Goal: Task Accomplishment & Management: Use online tool/utility

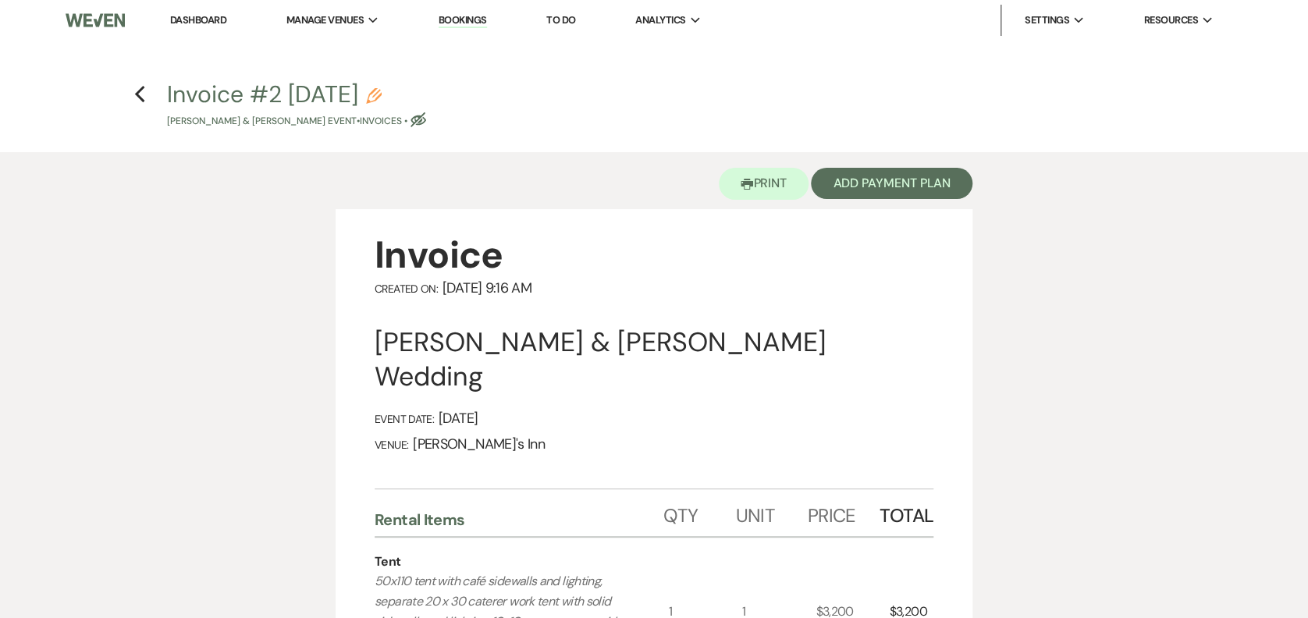
click at [152, 78] on h4 "Previous Invoice #2 [DATE] [PERSON_NAME] & [PERSON_NAME] Event • Invoices • Eye…" at bounding box center [654, 103] width 1124 height 51
click at [129, 98] on h4 "Previous Invoice #2 [DATE] [PERSON_NAME] & [PERSON_NAME] Event • Invoices • Eye…" at bounding box center [654, 103] width 1124 height 51
click at [150, 81] on h4 "Previous Invoice #2 [DATE] [PERSON_NAME] & [PERSON_NAME] Event • Invoices • Eye…" at bounding box center [654, 103] width 1124 height 51
click at [139, 92] on use "button" at bounding box center [140, 94] width 10 height 17
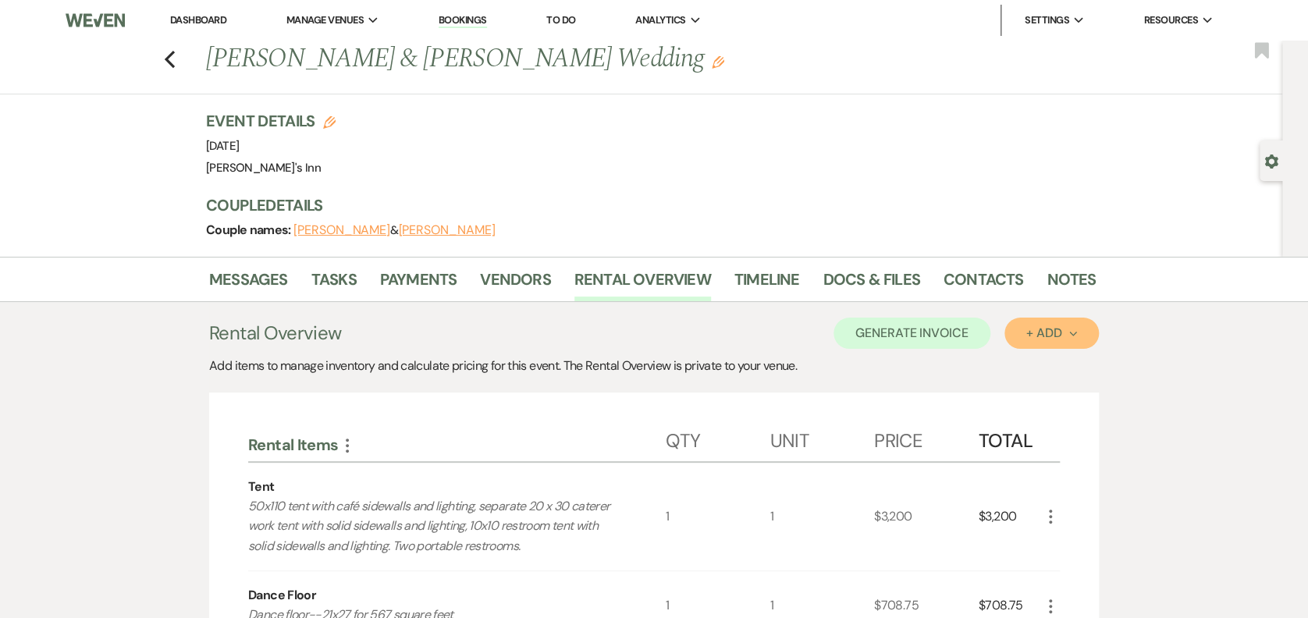
click at [1063, 325] on button "+ Add Next" at bounding box center [1051, 333] width 94 height 31
click at [762, 421] on div "Qty" at bounding box center [718, 437] width 105 height 47
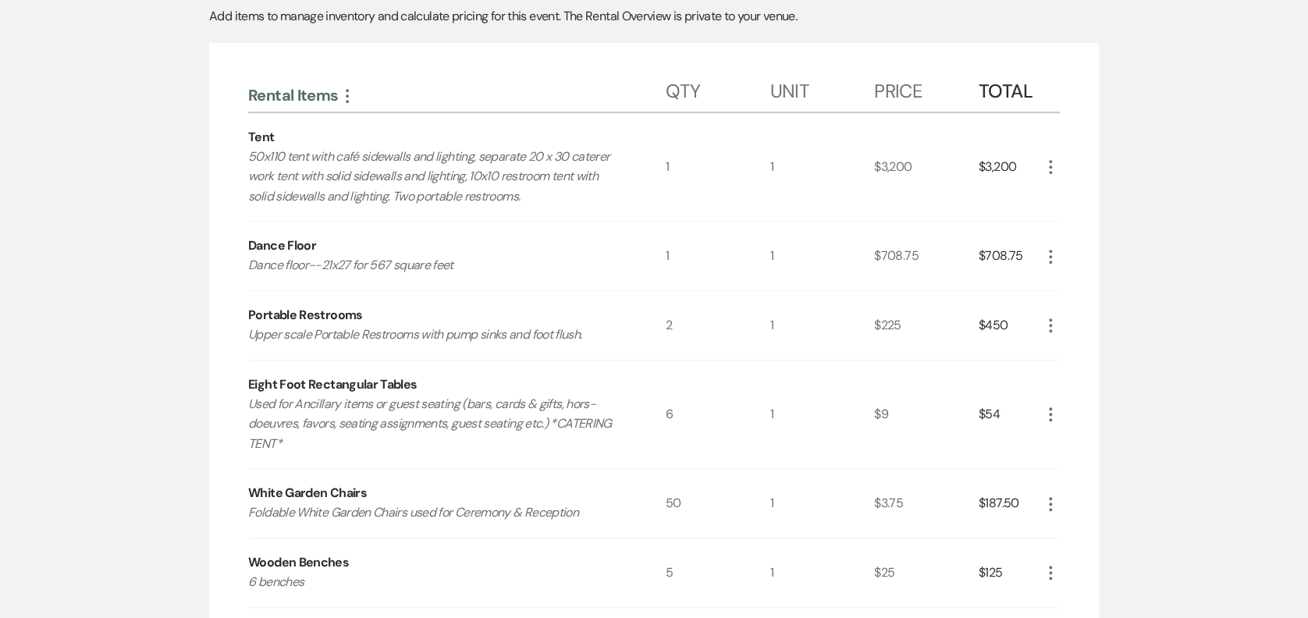
scroll to position [1606, 0]
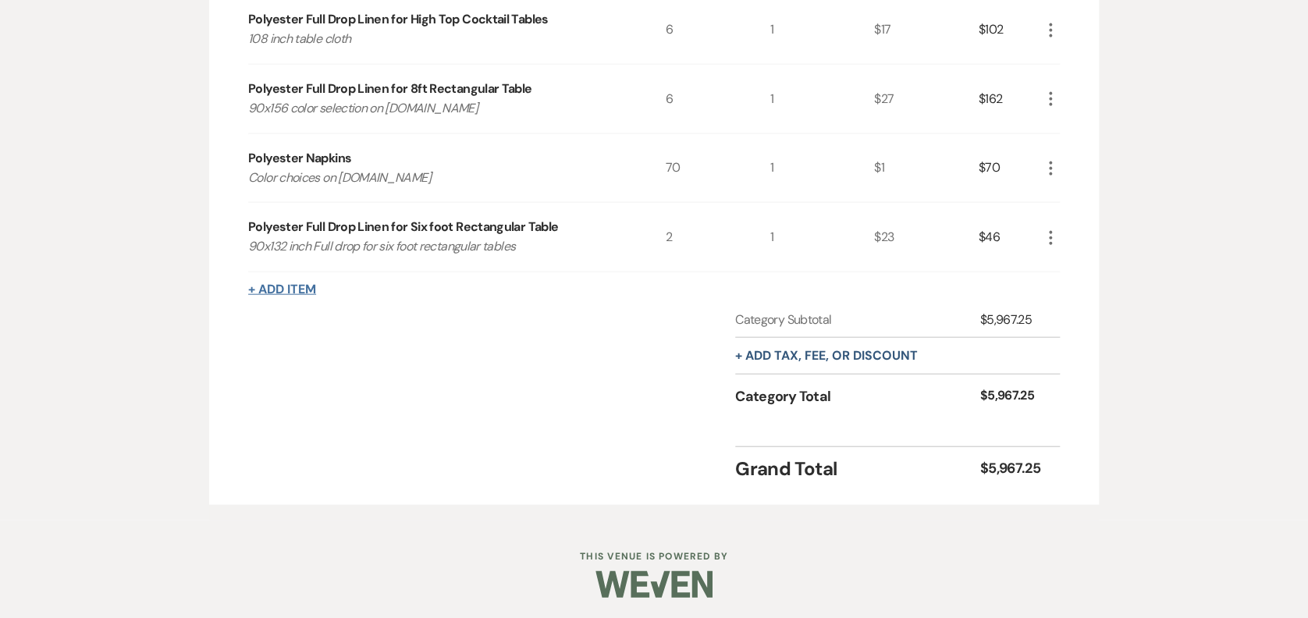
drag, startPoint x: 268, startPoint y: 268, endPoint x: 279, endPoint y: 279, distance: 15.4
click at [268, 268] on div "Polyester Full Drop Linen for Six foot Rectangular Table 90x132 inch Full drop …" at bounding box center [653, 237] width 811 height 69
click at [280, 283] on button "+ Add Item" at bounding box center [282, 289] width 68 height 12
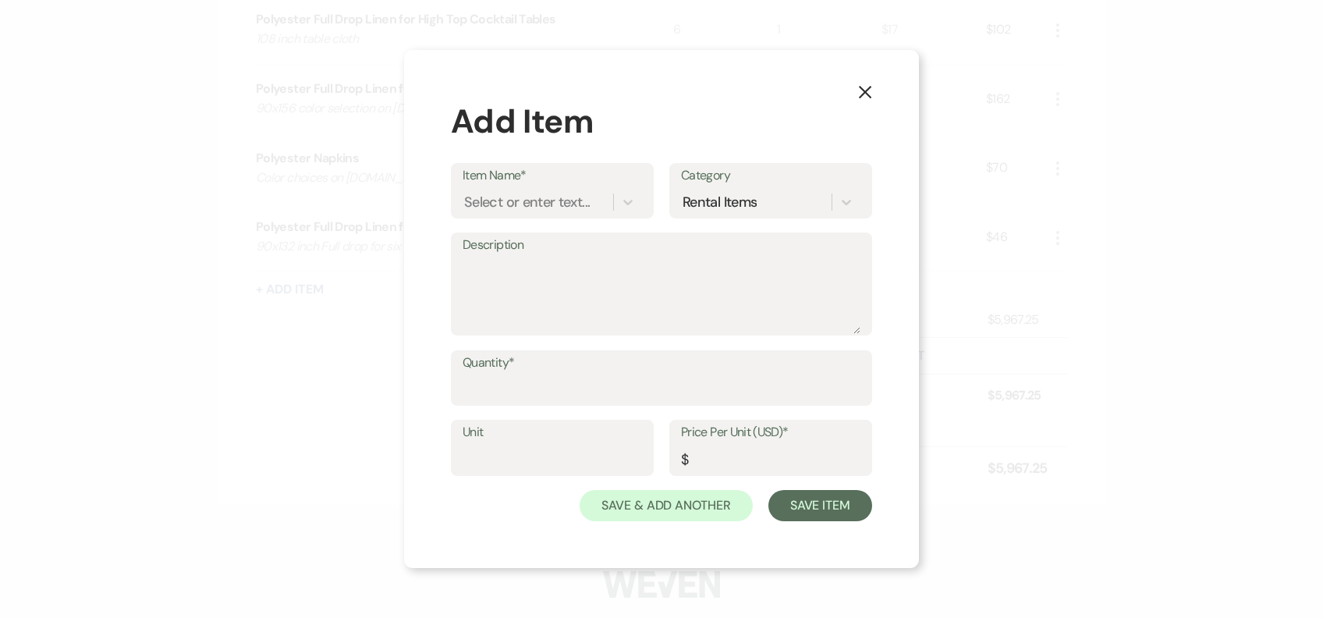
click at [541, 181] on label "Item Name*" at bounding box center [552, 176] width 179 height 23
click at [466, 191] on input "Item Name*" at bounding box center [465, 201] width 2 height 21
type input "wine"
click at [544, 234] on div "Wine Glasses" at bounding box center [552, 241] width 179 height 31
type textarea "Wine Glasses"
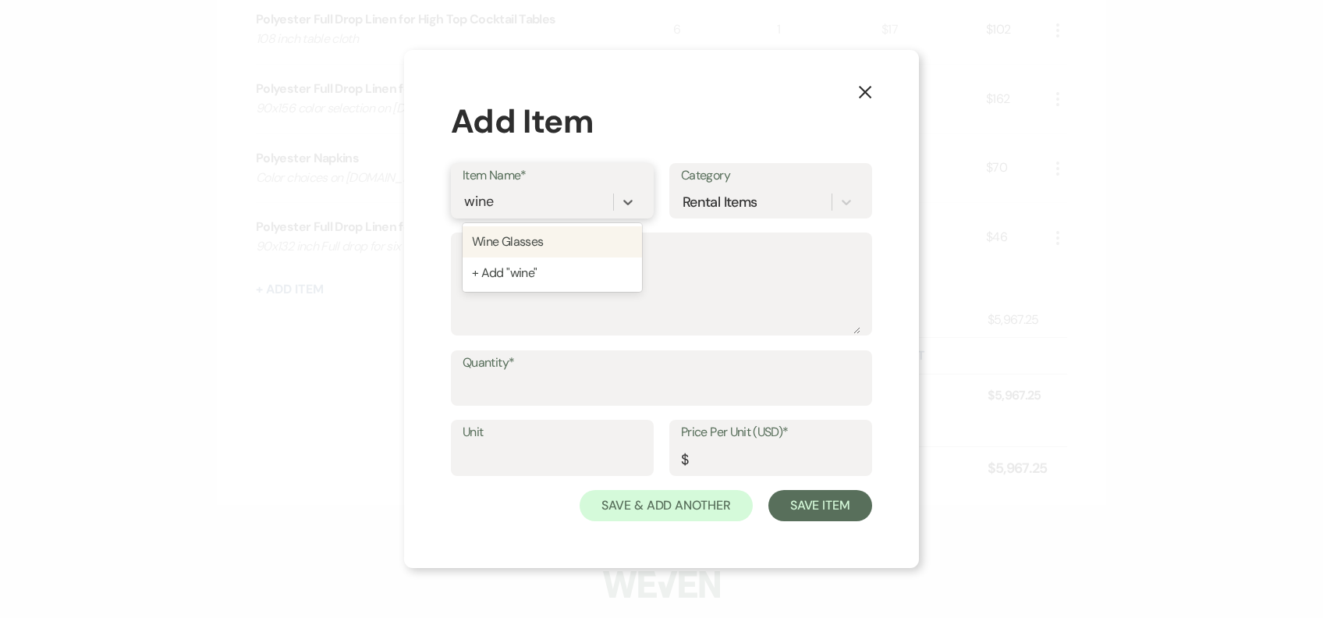
type input "1"
type input "0.45"
click at [527, 393] on input "Quantity*" at bounding box center [662, 389] width 398 height 30
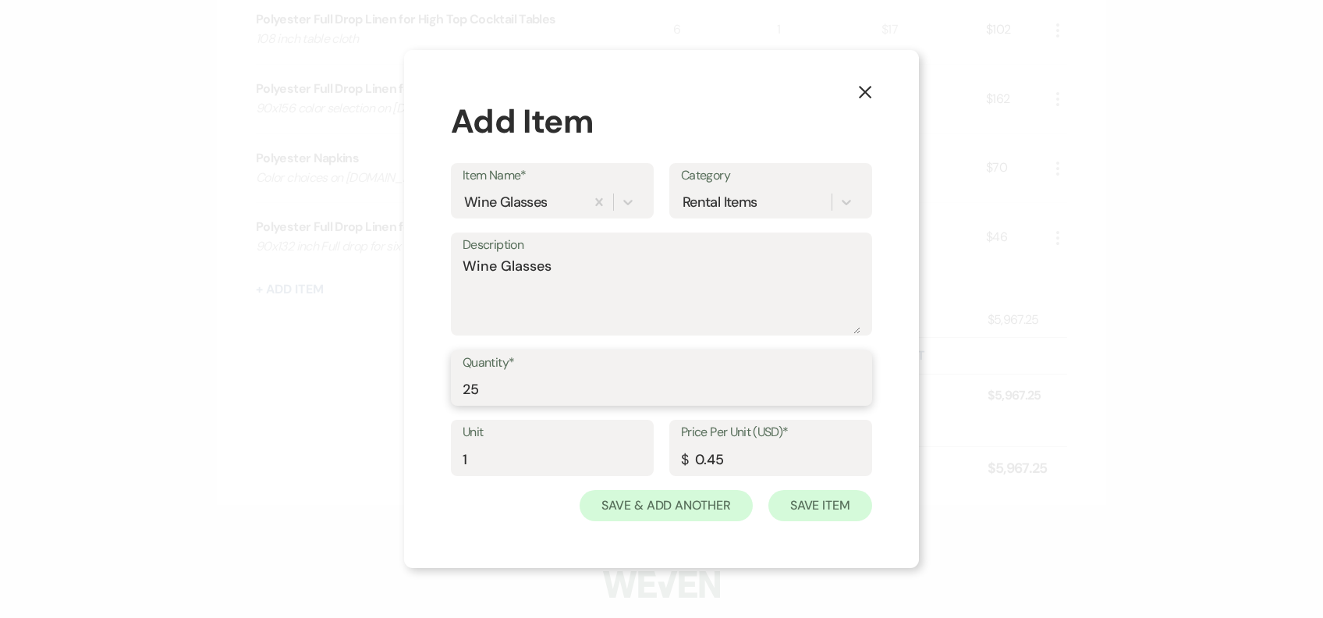
type input "25"
click at [820, 499] on button "Save Item" at bounding box center [821, 505] width 104 height 31
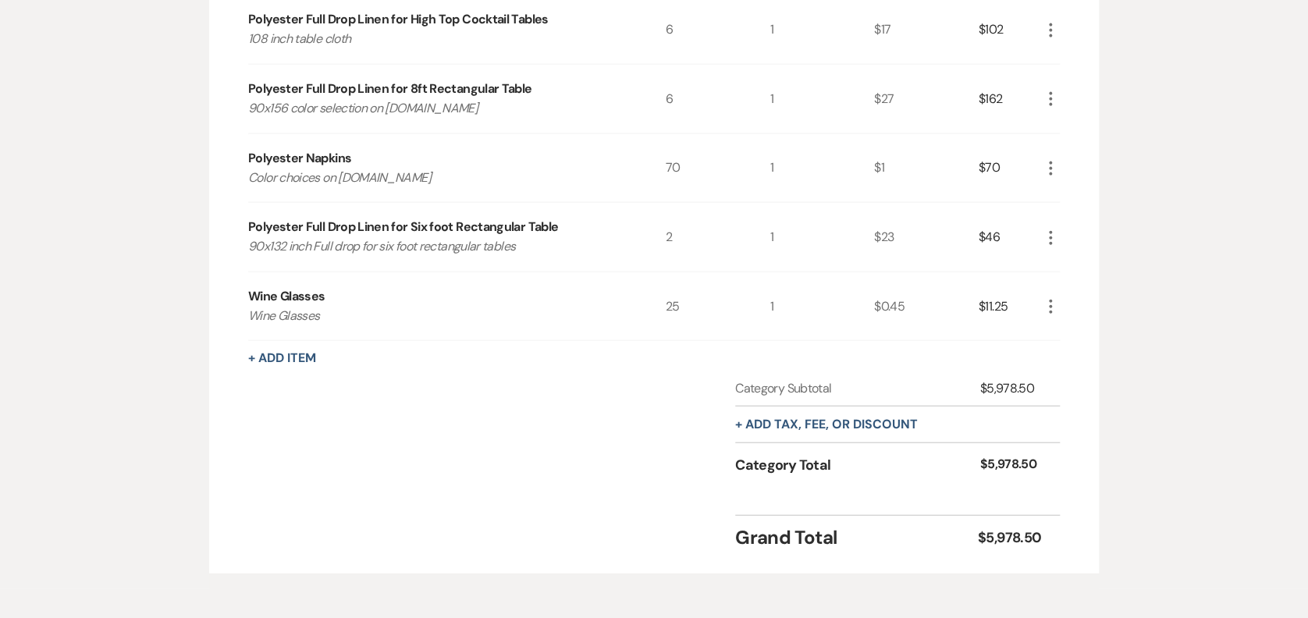
click at [266, 335] on div "Wine Glasses Wine Glasses" at bounding box center [456, 306] width 417 height 69
click at [286, 360] on button "+ Add Item" at bounding box center [282, 358] width 68 height 12
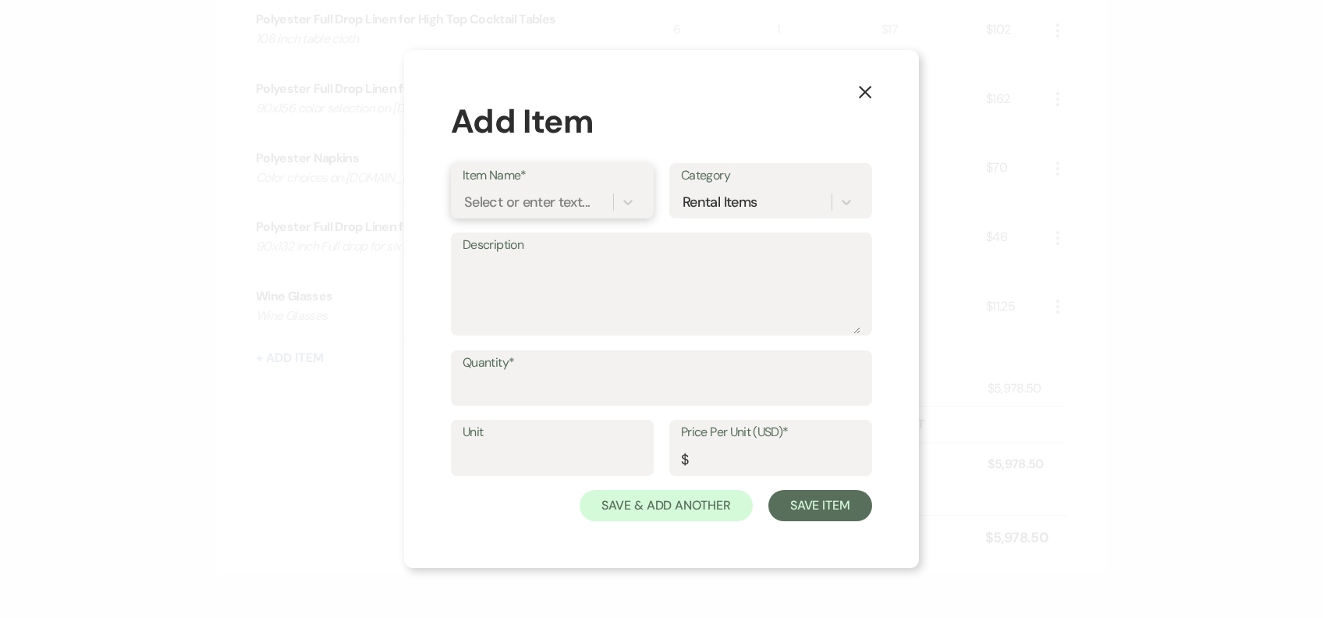
drag, startPoint x: 532, startPoint y: 208, endPoint x: 549, endPoint y: 182, distance: 30.5
click at [538, 199] on div "Select or enter text..." at bounding box center [527, 201] width 126 height 21
type input "tumb"
click at [538, 223] on div "Glass Tumblers + Add "tumb"" at bounding box center [552, 257] width 179 height 69
click at [544, 238] on div "Glass Tumblers" at bounding box center [552, 241] width 179 height 31
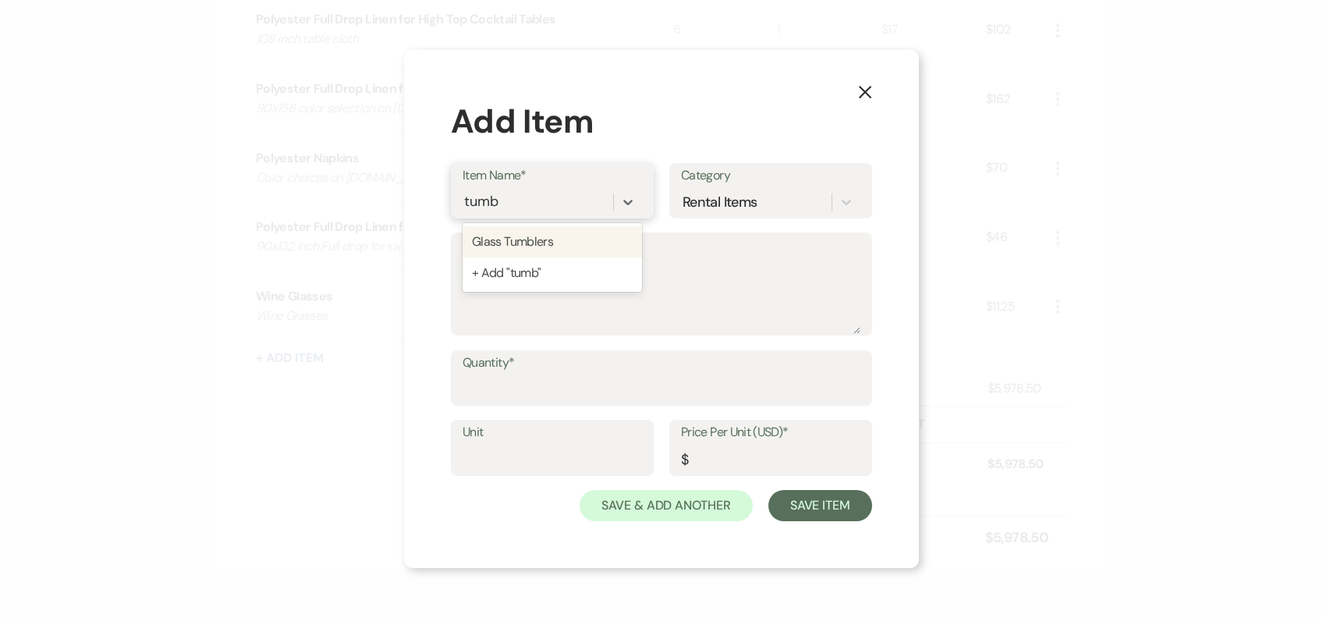
type textarea "Short beverage glasses (tumblers)"
type input "1"
type input "0.45"
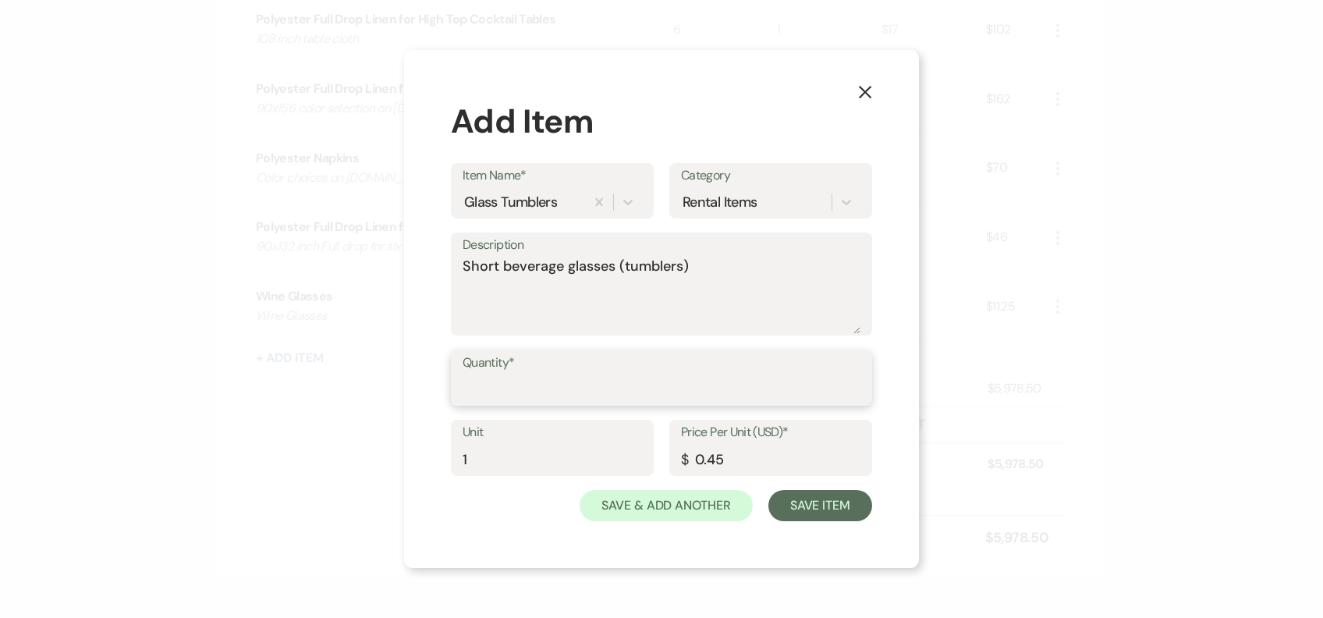
click at [545, 398] on input "Quantity*" at bounding box center [662, 389] width 398 height 30
type input "7"
type input "25"
click at [850, 516] on button "Save Item" at bounding box center [821, 505] width 104 height 31
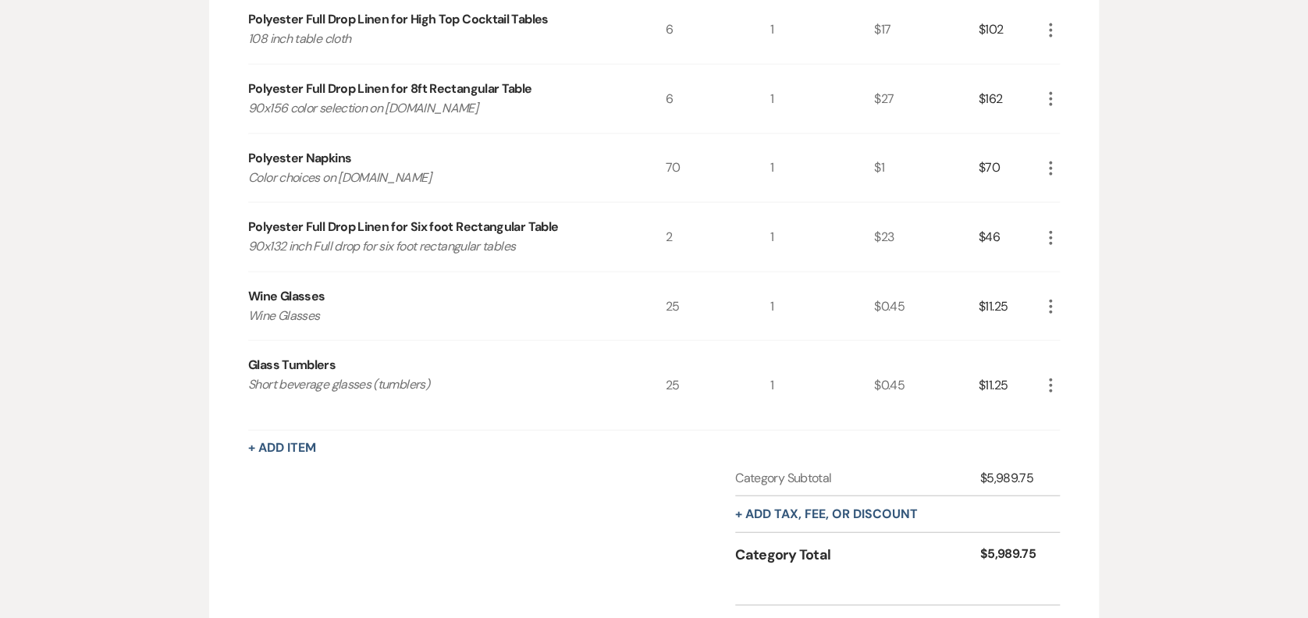
click at [300, 449] on button "+ Add Item" at bounding box center [282, 448] width 68 height 12
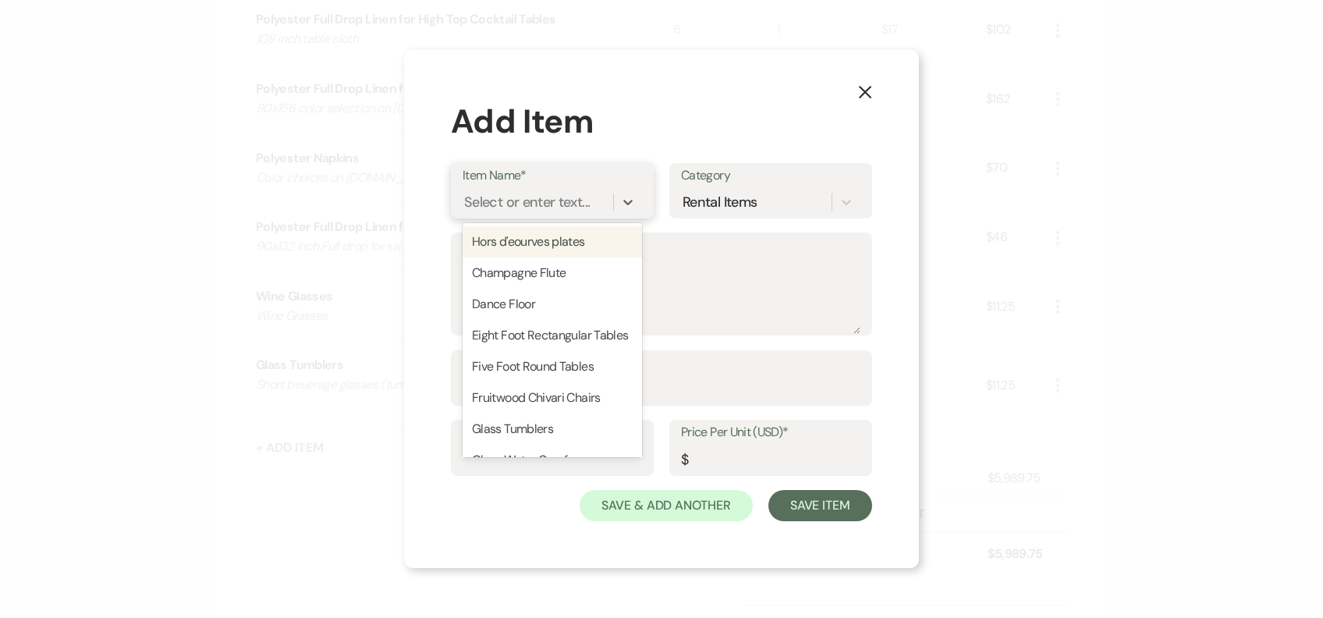
click at [514, 194] on div "Select or enter text..." at bounding box center [527, 201] width 126 height 21
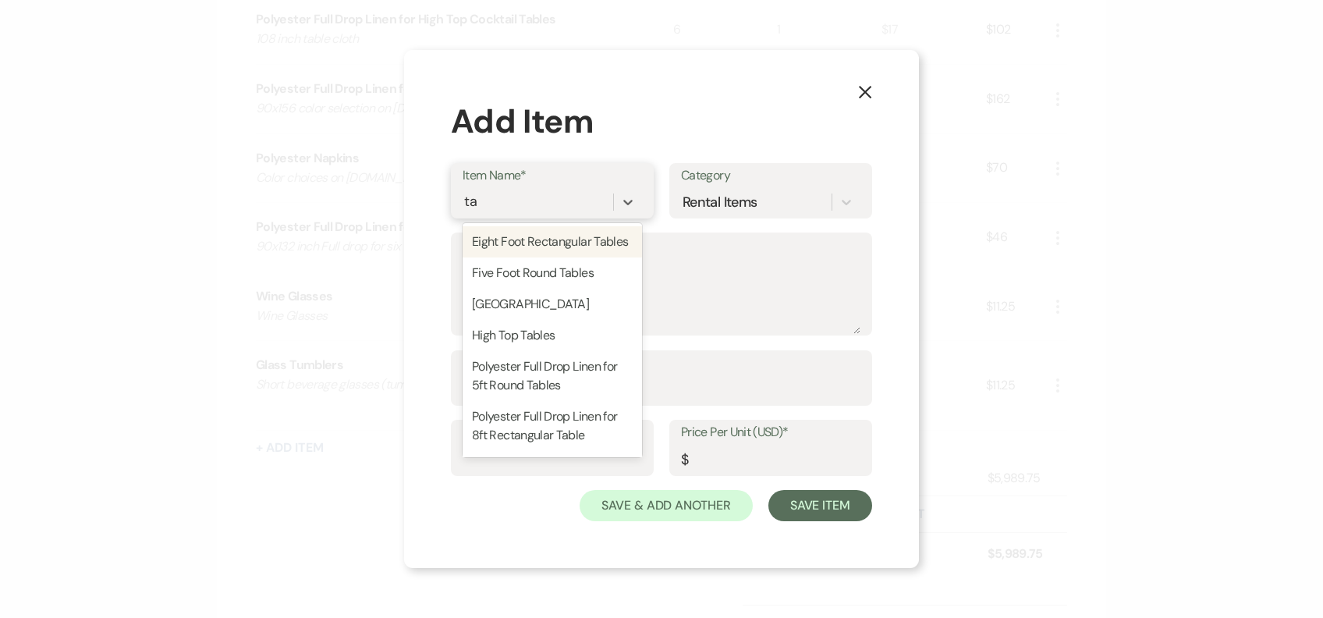
type input "t"
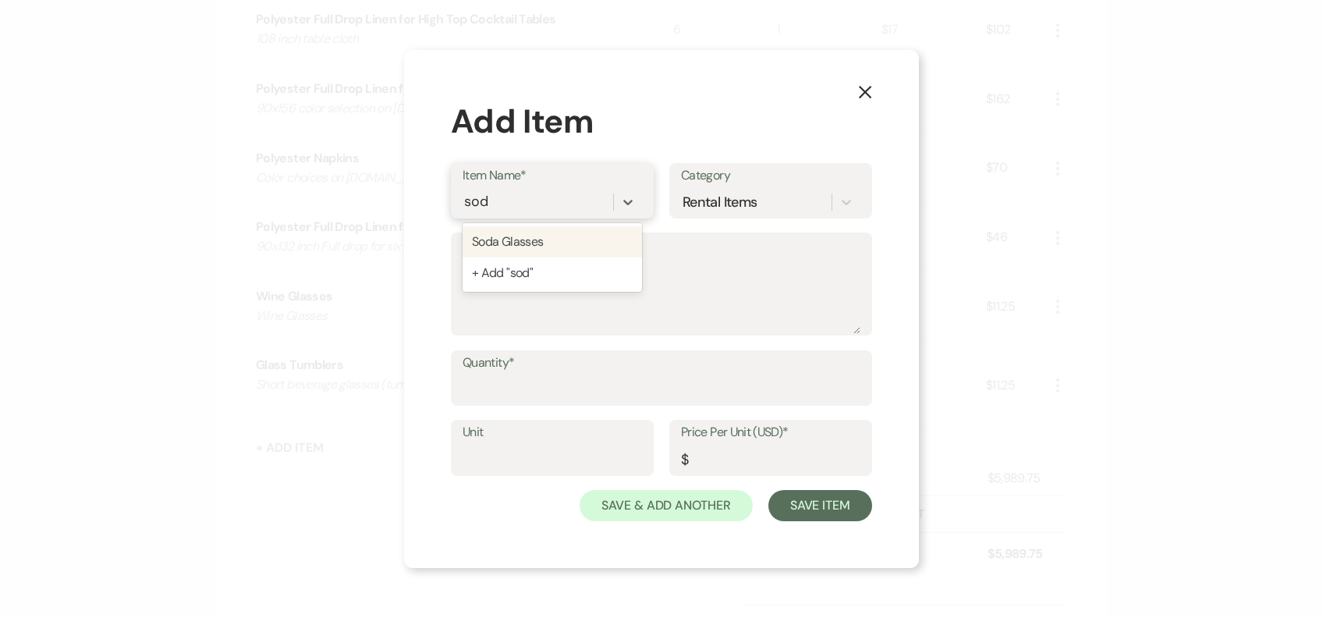
type input "soda"
drag, startPoint x: 514, startPoint y: 238, endPoint x: 566, endPoint y: 327, distance: 103.2
click at [514, 237] on div "Soda Glasses" at bounding box center [552, 241] width 179 height 31
type textarea "Tall beverage glasses (e.g., mixed drinks, soft drinks, beer)"
type input "1"
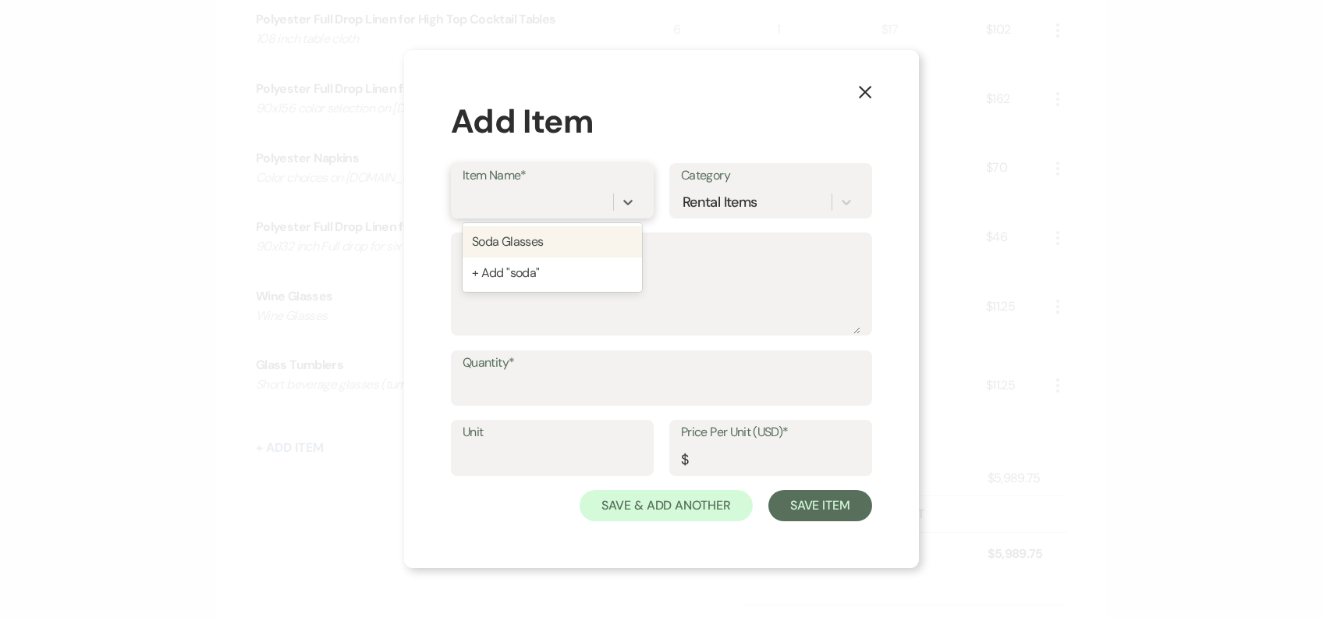
type input "0.45"
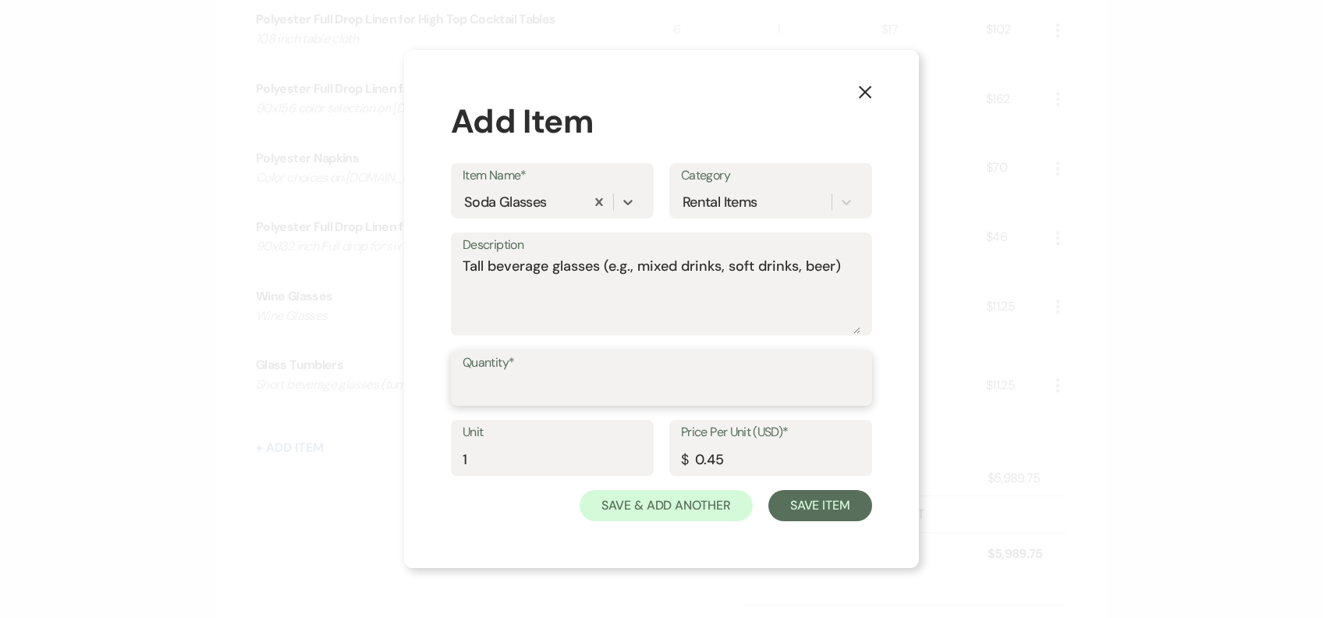
click at [574, 390] on input "Quantity*" at bounding box center [662, 389] width 398 height 30
type input "75"
click at [861, 507] on button "Save Item" at bounding box center [821, 505] width 104 height 31
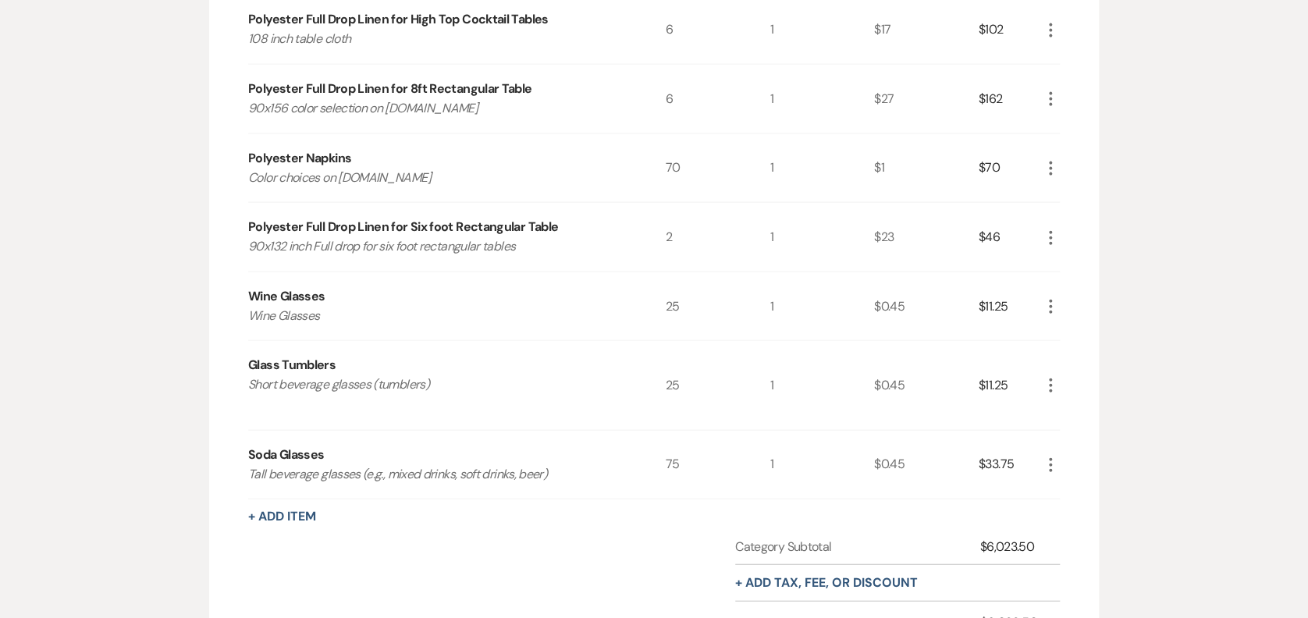
scroll to position [1833, 0]
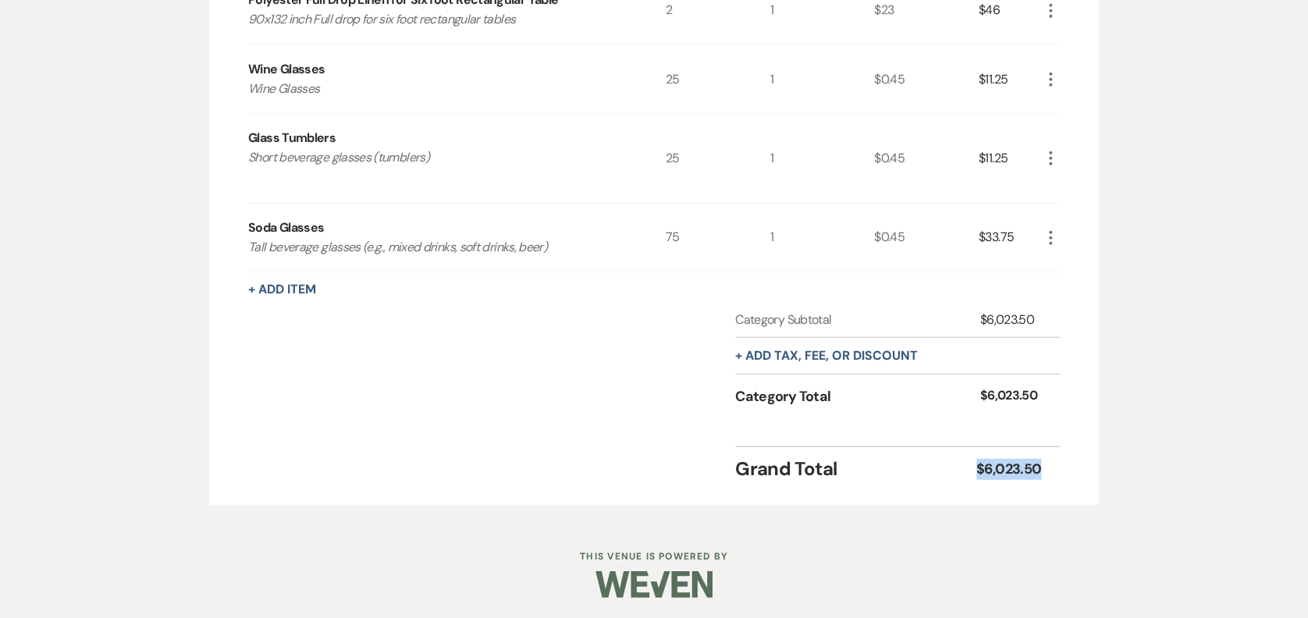
drag, startPoint x: 1051, startPoint y: 470, endPoint x: 976, endPoint y: 465, distance: 75.1
click at [976, 465] on div "Grand Total $6,023.50" at bounding box center [897, 464] width 325 height 37
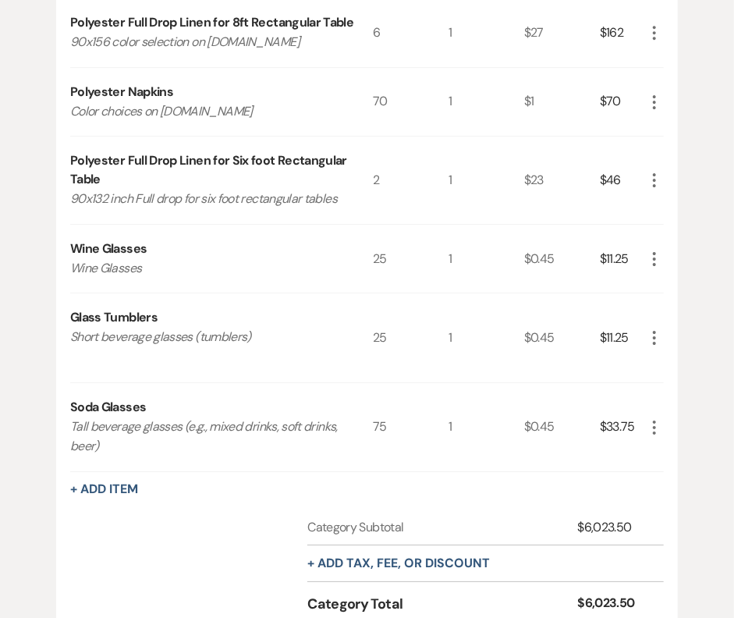
scroll to position [1348, 0]
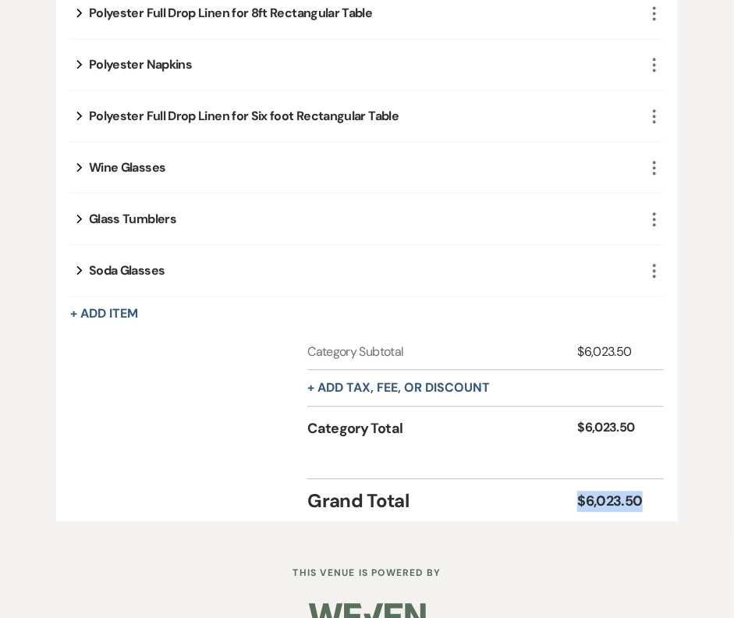
drag, startPoint x: 627, startPoint y: 510, endPoint x: 635, endPoint y: 512, distance: 8.9
click at [629, 510] on div "$6,023.50" at bounding box center [611, 501] width 68 height 21
click at [637, 501] on div "$6,023.50" at bounding box center [611, 501] width 68 height 21
drag, startPoint x: 641, startPoint y: 507, endPoint x: 585, endPoint y: 515, distance: 55.9
click at [585, 512] on div "$6,023.50" at bounding box center [611, 501] width 68 height 21
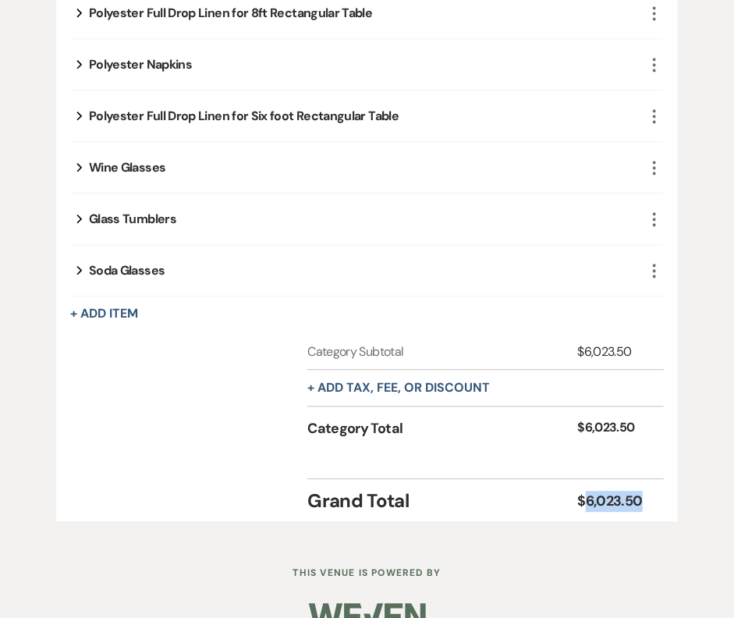
copy div "6,023.50"
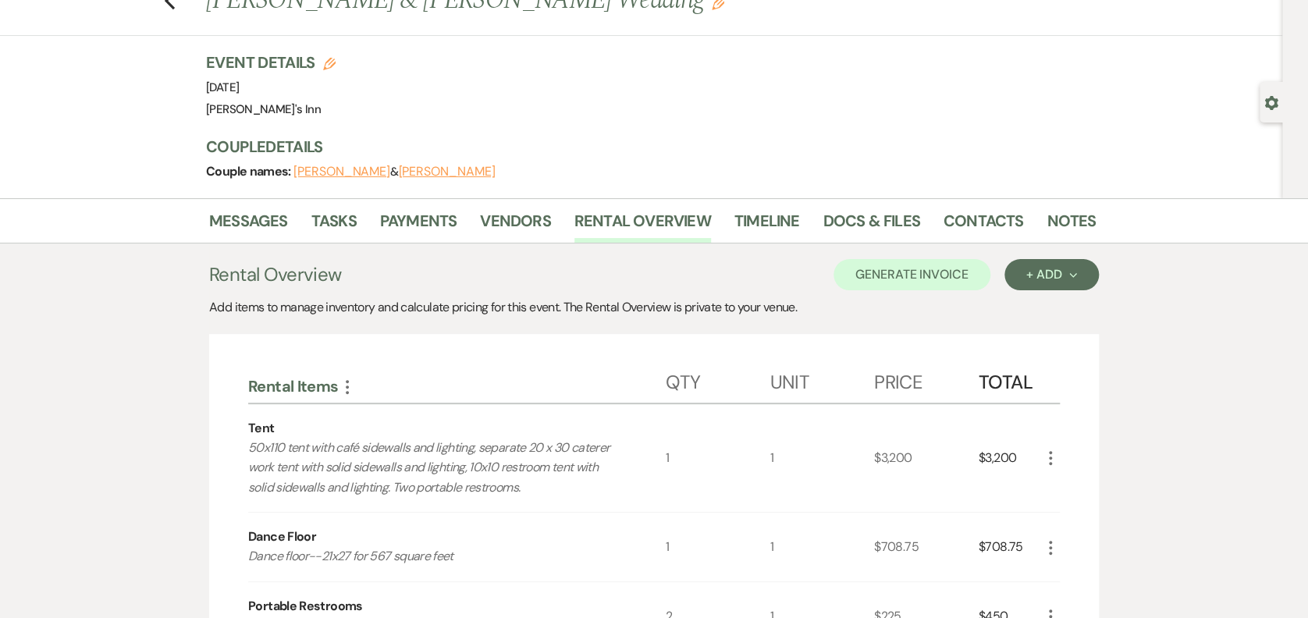
scroll to position [0, 0]
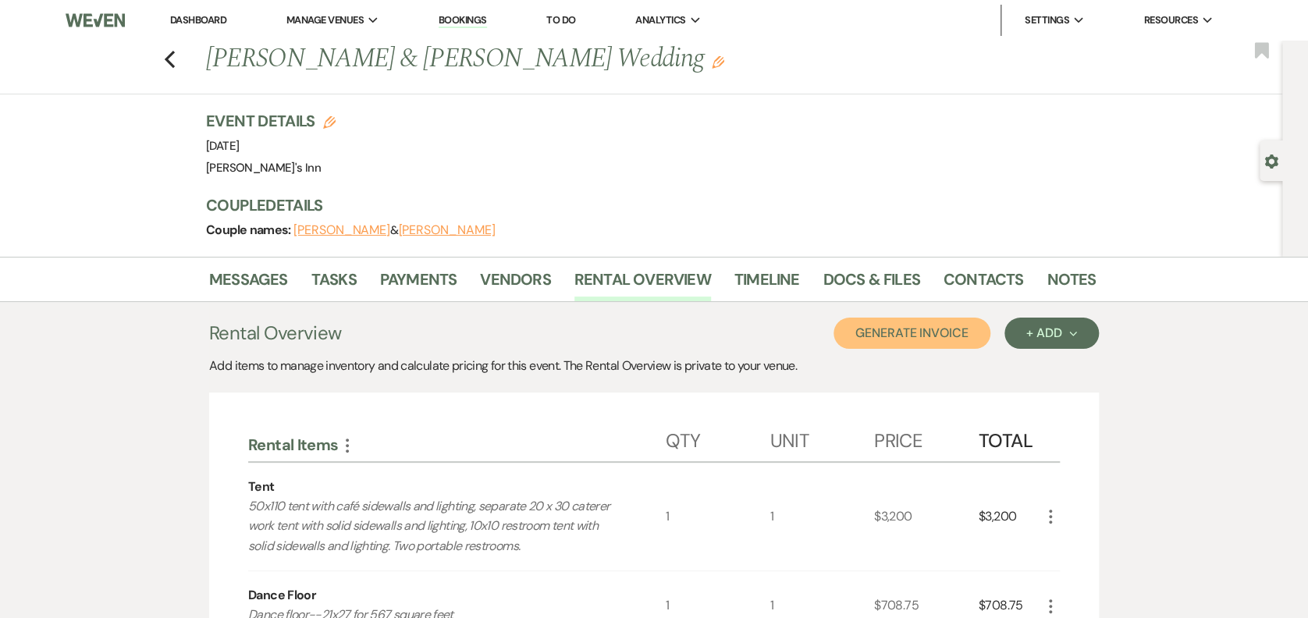
click at [915, 331] on button "Generate Invoice" at bounding box center [911, 333] width 157 height 31
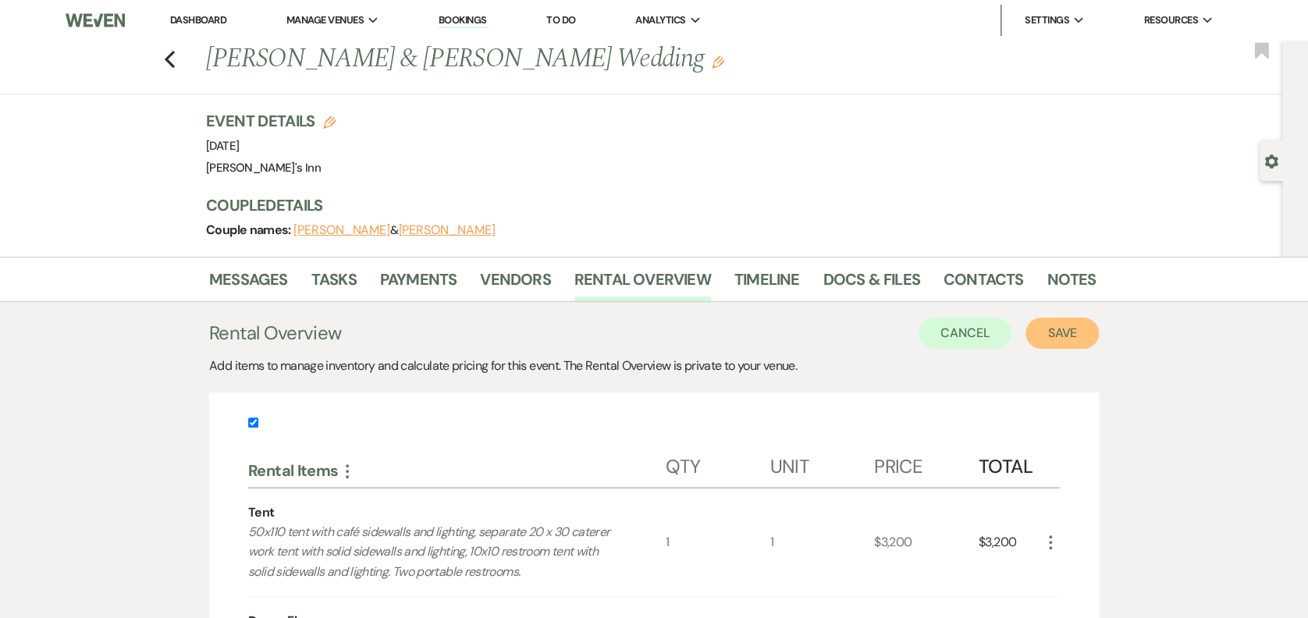
click at [1074, 337] on button "Save" at bounding box center [1061, 333] width 73 height 31
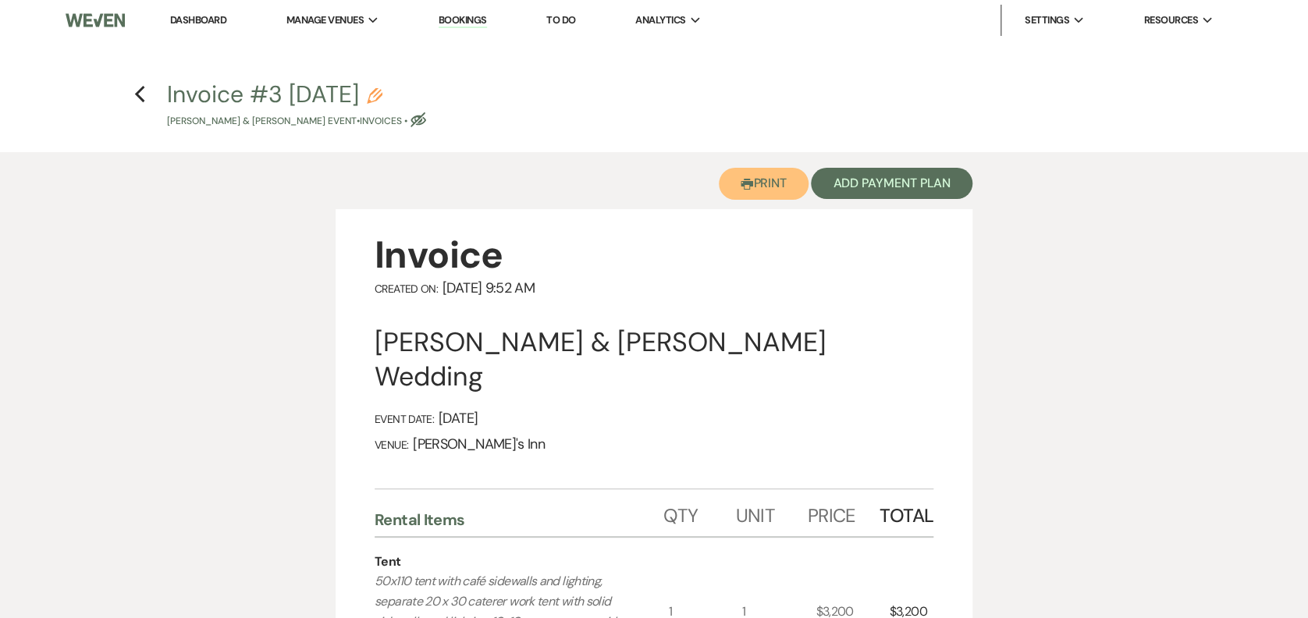
click at [768, 190] on button "Printer Print" at bounding box center [764, 184] width 90 height 32
click at [780, 176] on button "Printer Print" at bounding box center [764, 184] width 90 height 32
